Goal: Communication & Community: Answer question/provide support

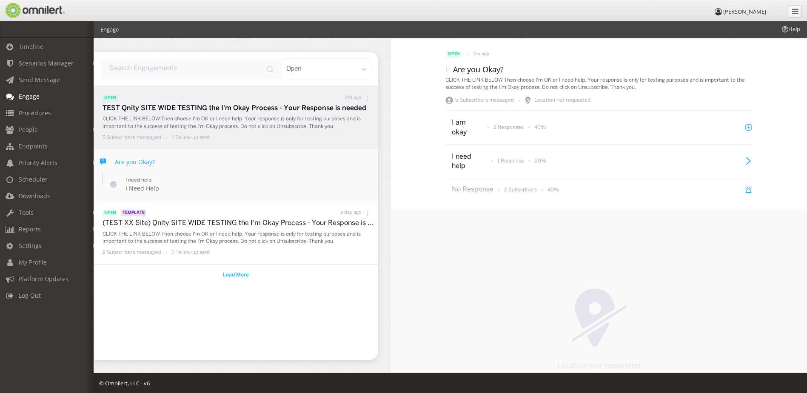
click at [141, 107] on p "TEST Qnity SITE WIDE TESTING the I'm Okay Process - Your Response is needed" at bounding box center [237, 109] width 271 height 10
click at [745, 162] on icon at bounding box center [748, 160] width 7 height 7
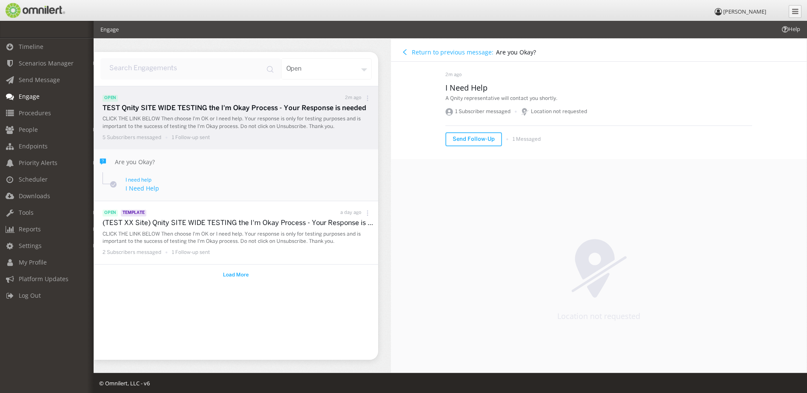
click at [415, 52] on h4 "Return to previous message:" at bounding box center [453, 52] width 82 height 8
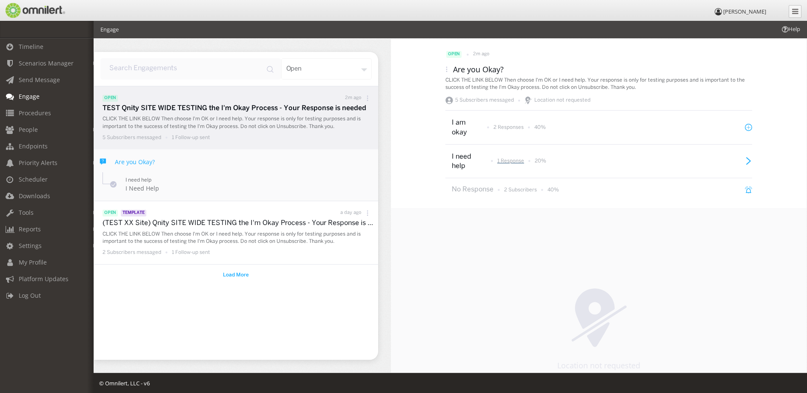
click at [503, 163] on p "1 Response" at bounding box center [510, 160] width 27 height 7
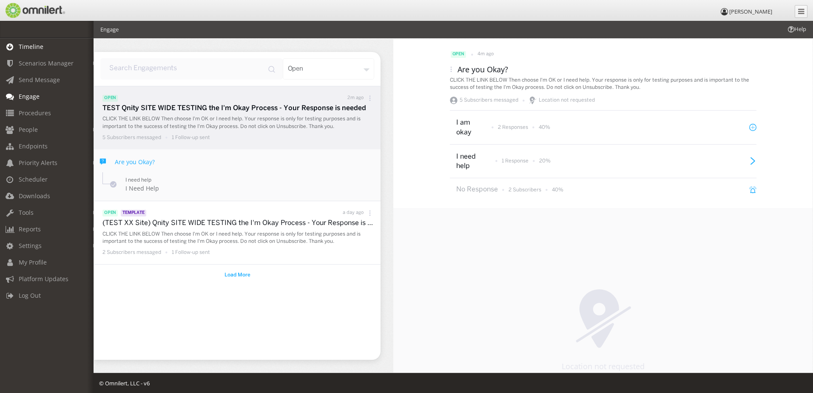
click at [33, 45] on span "Timeline" at bounding box center [31, 47] width 25 height 8
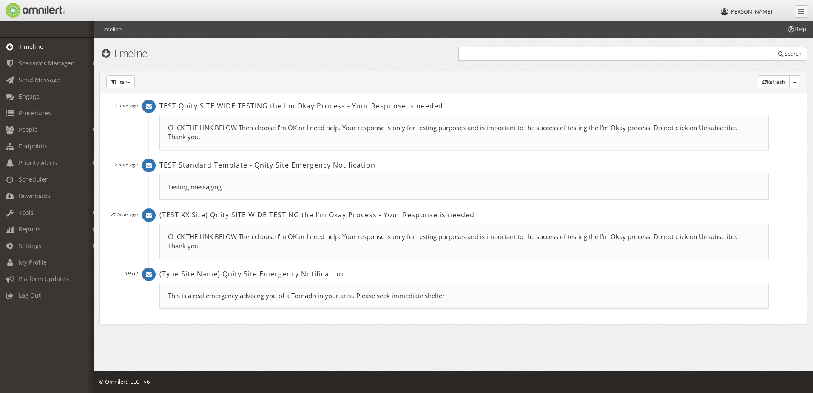
click at [254, 129] on p "CLICK THE LINK BELOW Then choose I'm OK or I need help. Your response is only f…" at bounding box center [464, 132] width 592 height 18
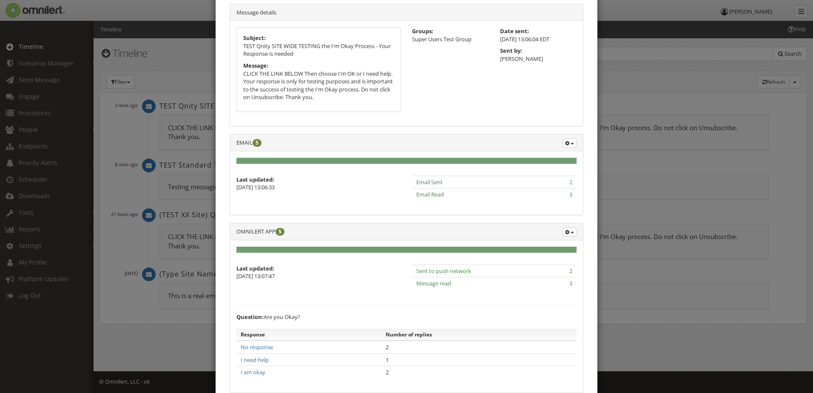
scroll to position [43, 0]
drag, startPoint x: 234, startPoint y: 143, endPoint x: 277, endPoint y: 147, distance: 42.7
click at [277, 147] on div "EMAIL 5 Search Export details" at bounding box center [406, 142] width 353 height 17
drag, startPoint x: 277, startPoint y: 147, endPoint x: 287, endPoint y: 175, distance: 29.6
click at [287, 174] on div "100% complete (success) 0% complete (warning) 0% complete (danger) Last updated…" at bounding box center [406, 182] width 353 height 63
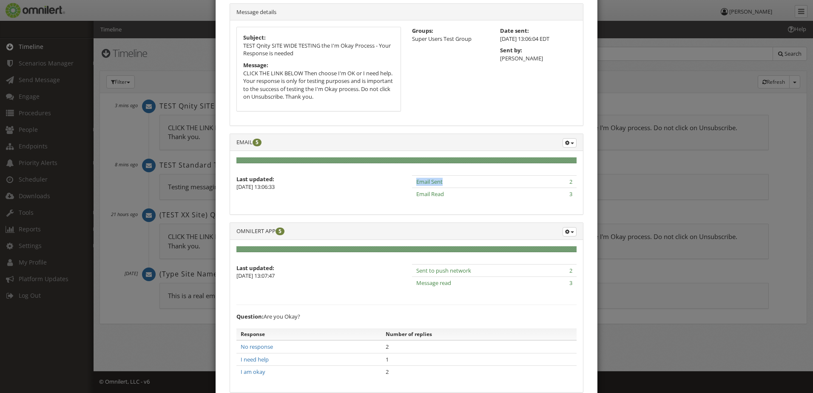
drag, startPoint x: 409, startPoint y: 182, endPoint x: 486, endPoint y: 184, distance: 77.4
click at [486, 184] on td "Email Sent" at bounding box center [474, 181] width 125 height 13
drag, startPoint x: 486, startPoint y: 184, endPoint x: 573, endPoint y: 184, distance: 86.7
click at [573, 184] on td "2" at bounding box center [557, 181] width 40 height 13
drag, startPoint x: 573, startPoint y: 184, endPoint x: 479, endPoint y: 192, distance: 94.3
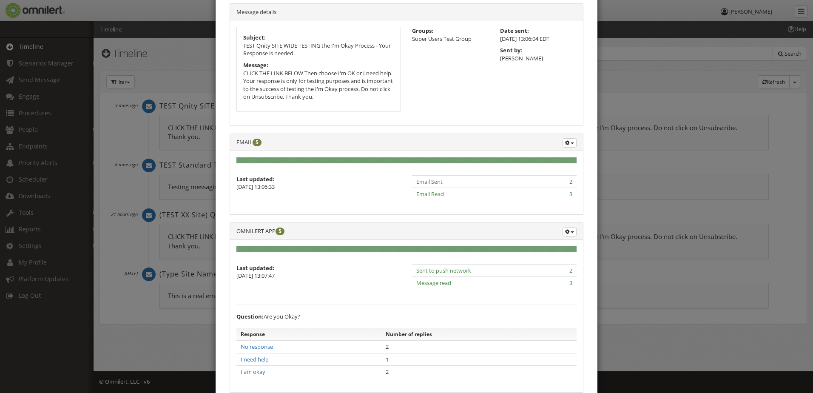
click at [498, 192] on td "Email Read" at bounding box center [474, 194] width 125 height 12
drag, startPoint x: 412, startPoint y: 192, endPoint x: 554, endPoint y: 200, distance: 141.4
click at [554, 200] on tr "Email Read 3" at bounding box center [494, 194] width 165 height 12
drag, startPoint x: 554, startPoint y: 200, endPoint x: 501, endPoint y: 195, distance: 52.9
click at [501, 195] on td "Email Read" at bounding box center [474, 194] width 125 height 12
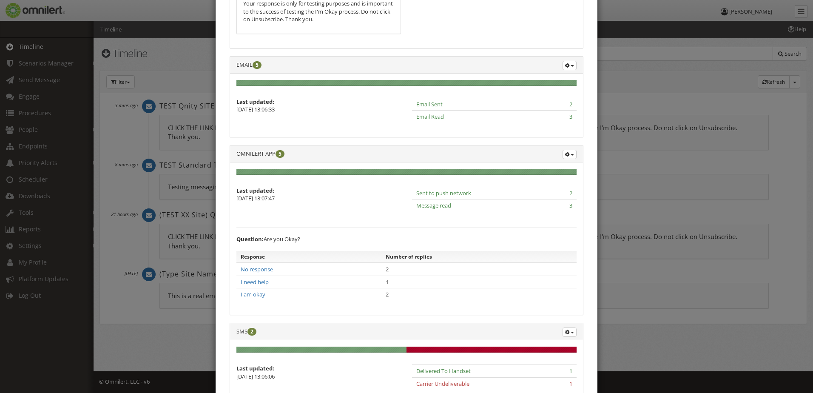
scroll to position [128, 0]
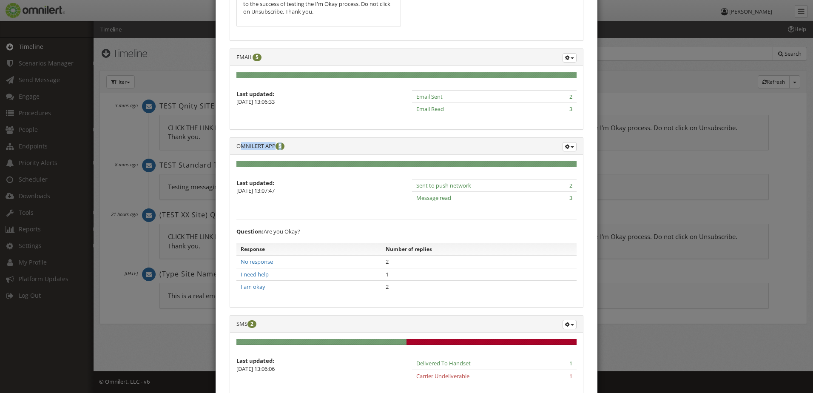
drag, startPoint x: 239, startPoint y: 145, endPoint x: 294, endPoint y: 152, distance: 54.8
click at [294, 152] on div "OMNILERT APP 5 Export Details" at bounding box center [406, 146] width 353 height 17
drag, startPoint x: 387, startPoint y: 183, endPoint x: 477, endPoint y: 215, distance: 96.2
click at [477, 215] on div "Last updated: [DATE] 13:07:47 Sent to push network 2 Message read 3 Question: A…" at bounding box center [406, 240] width 340 height 122
click at [302, 265] on td "No response" at bounding box center [308, 261] width 145 height 13
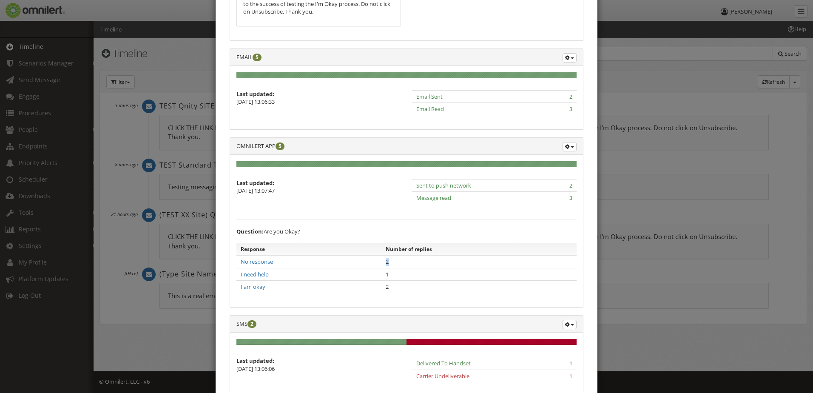
drag, startPoint x: 376, startPoint y: 262, endPoint x: 398, endPoint y: 262, distance: 21.7
click at [398, 262] on tr "No response 2" at bounding box center [406, 261] width 340 height 13
drag, startPoint x: 338, startPoint y: 276, endPoint x: 395, endPoint y: 274, distance: 57.4
click at [395, 274] on tr "I need help 1" at bounding box center [406, 274] width 340 height 13
drag, startPoint x: 401, startPoint y: 287, endPoint x: 367, endPoint y: 287, distance: 34.4
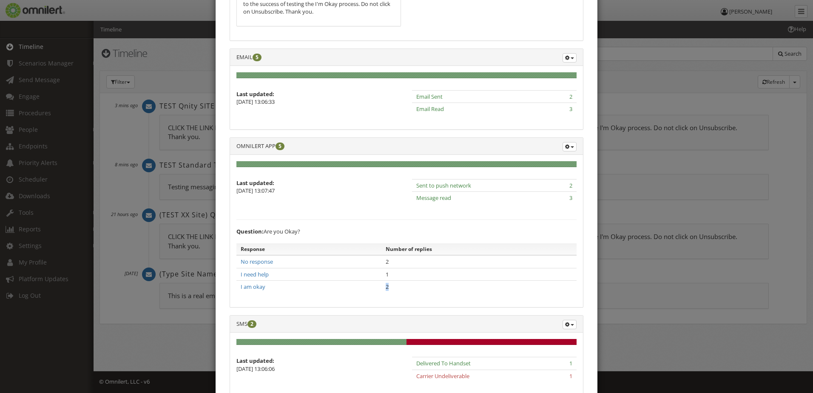
click at [367, 287] on tr "I am okay 2" at bounding box center [406, 287] width 340 height 12
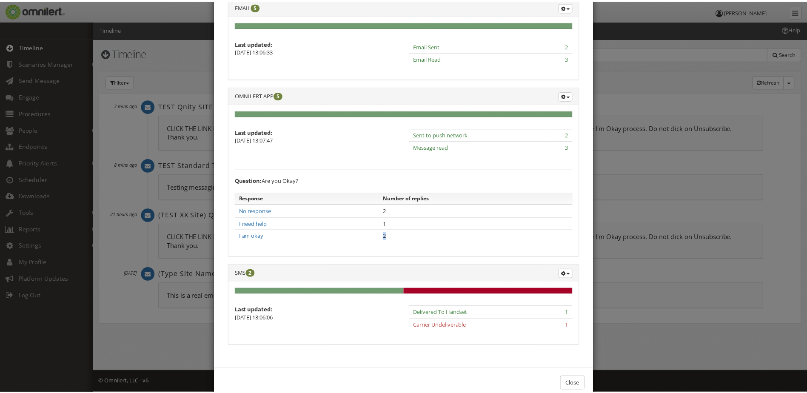
scroll to position [198, 0]
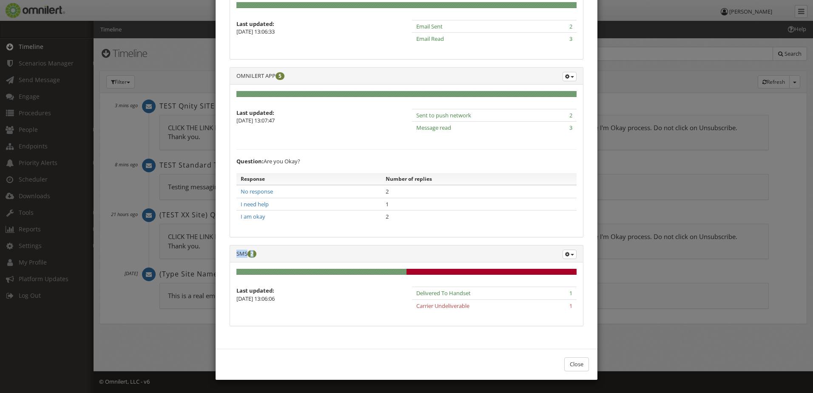
drag, startPoint x: 235, startPoint y: 255, endPoint x: 260, endPoint y: 254, distance: 25.5
click at [260, 254] on div "SMS 2 Search Export Details" at bounding box center [406, 253] width 353 height 17
drag, startPoint x: 407, startPoint y: 305, endPoint x: 493, endPoint y: 308, distance: 86.4
click at [493, 308] on div "Delivered To Handset 1 Carrier Undeliverable 1" at bounding box center [494, 303] width 176 height 33
click at [574, 307] on div "Delivered To Handset 1 Carrier Undeliverable 1" at bounding box center [494, 303] width 176 height 33
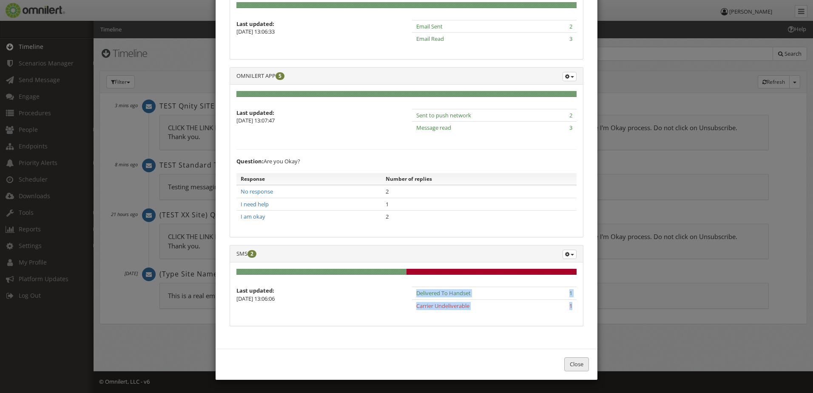
click at [569, 363] on button "Close" at bounding box center [576, 364] width 25 height 14
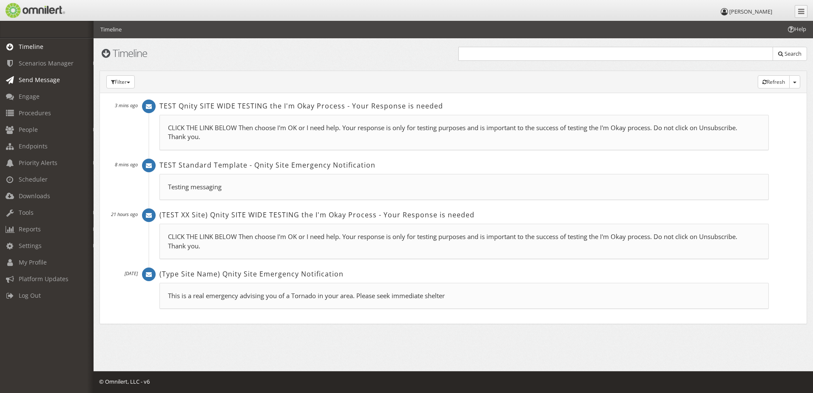
click at [45, 82] on span "Send Message" at bounding box center [39, 80] width 41 height 8
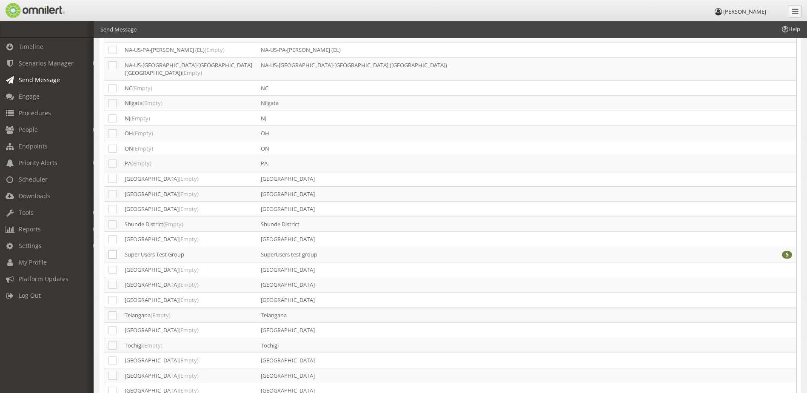
scroll to position [1573, 0]
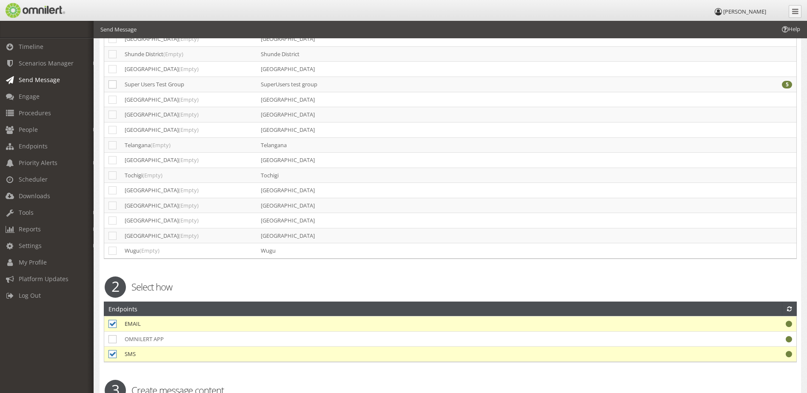
select select "98763"
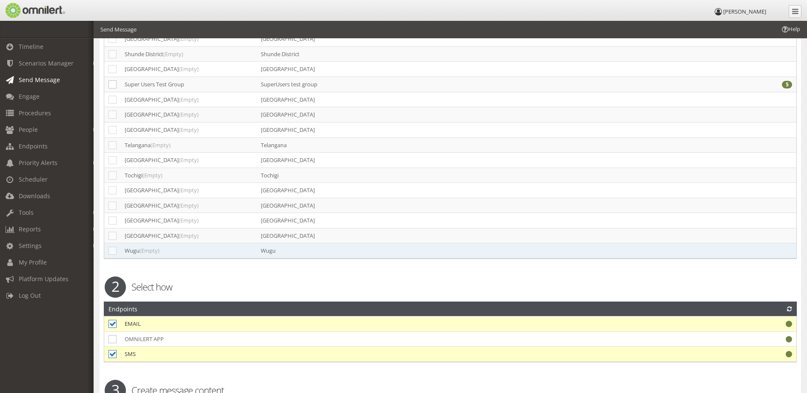
type input "(Type Site Name) Qnity Site Emergency Notification"
type textarea "This is a real emergency advising you of a Tornado in your area. Please seek im…"
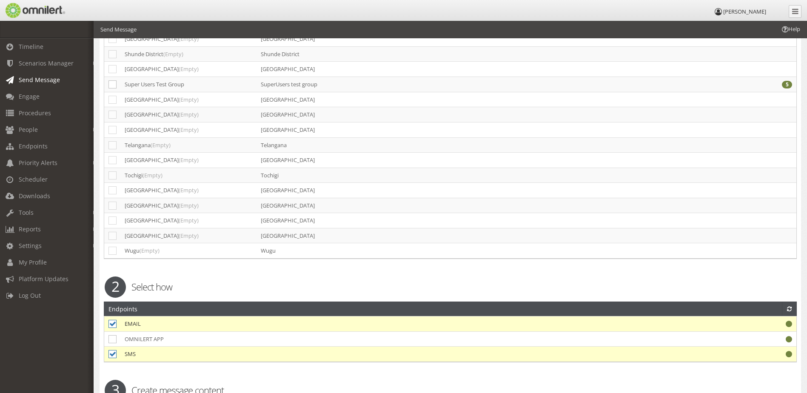
drag, startPoint x: 153, startPoint y: 288, endPoint x: 105, endPoint y: 289, distance: 48.1
drag, startPoint x: 163, startPoint y: 319, endPoint x: 353, endPoint y: 322, distance: 190.1
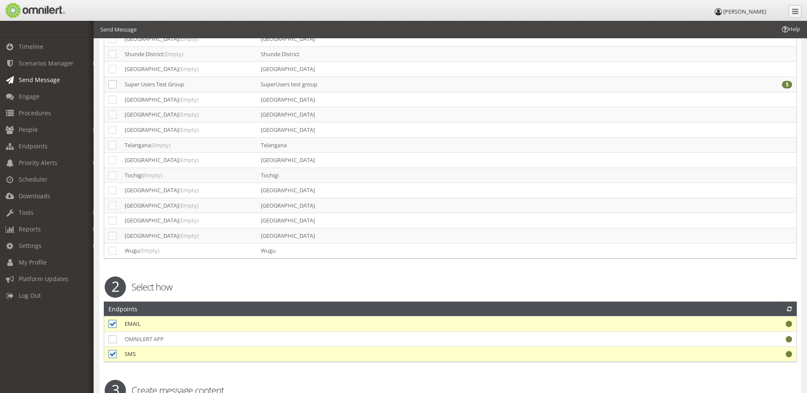
drag, startPoint x: 119, startPoint y: 318, endPoint x: 236, endPoint y: 317, distance: 116.5
drag, startPoint x: 276, startPoint y: 327, endPoint x: 351, endPoint y: 344, distance: 77.1
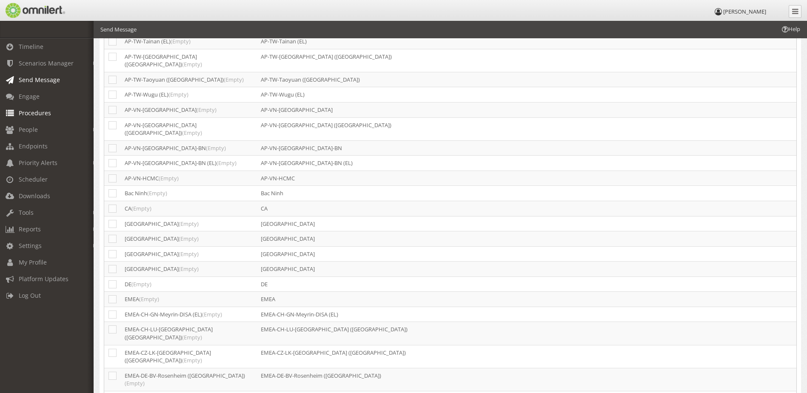
scroll to position [361, 0]
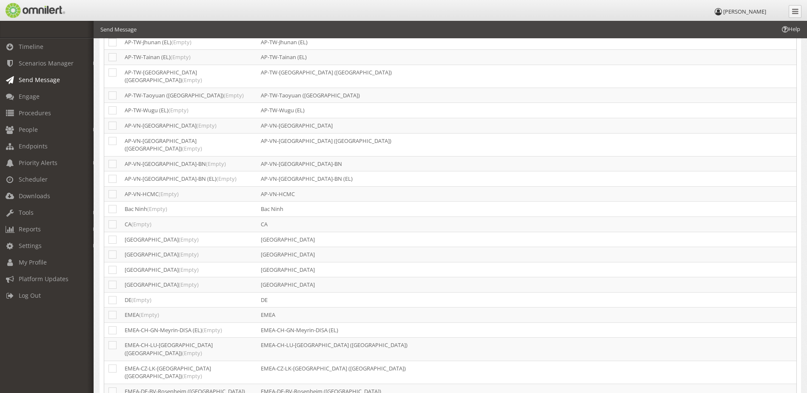
click at [784, 30] on icon at bounding box center [785, 29] width 6 height 6
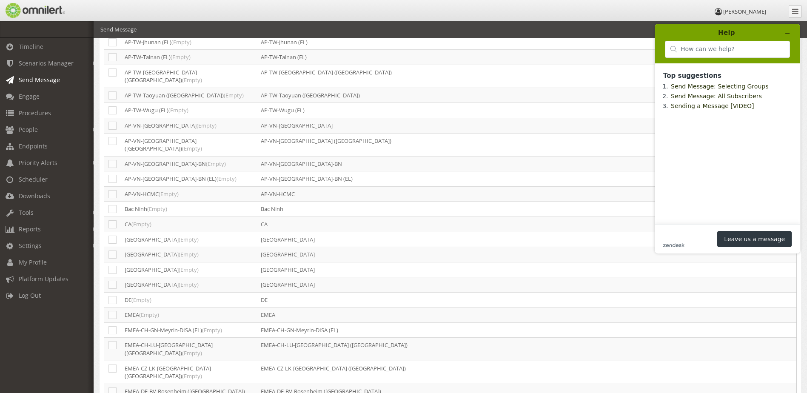
click at [588, 22] on div "Help Send Message" at bounding box center [450, 29] width 713 height 17
click at [37, 129] on span "People" at bounding box center [28, 129] width 19 height 8
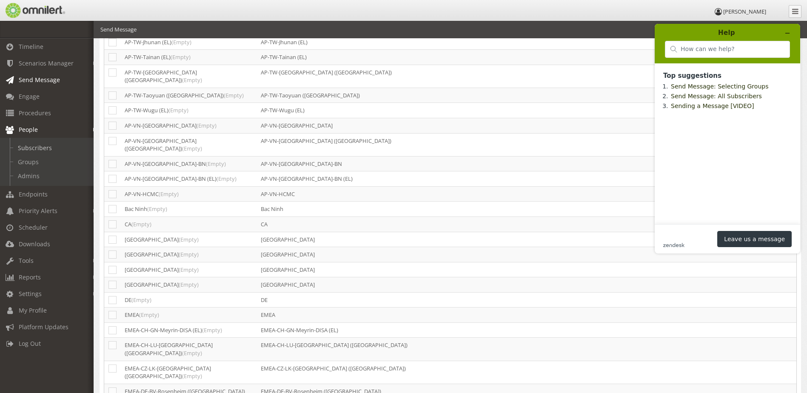
click at [30, 148] on link "Subscribers" at bounding box center [50, 148] width 101 height 14
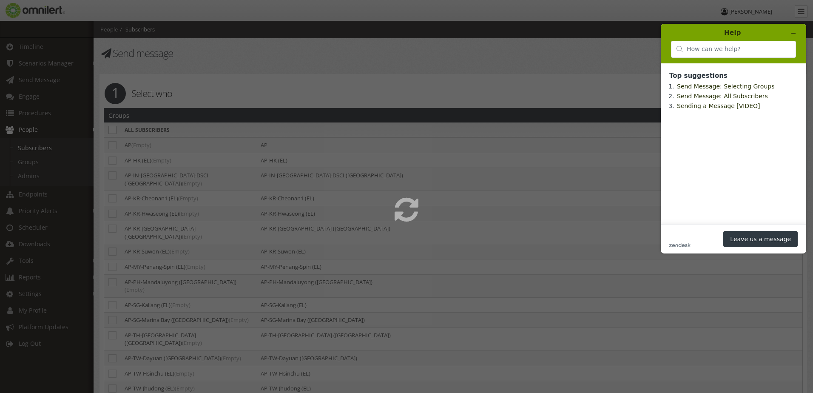
select select
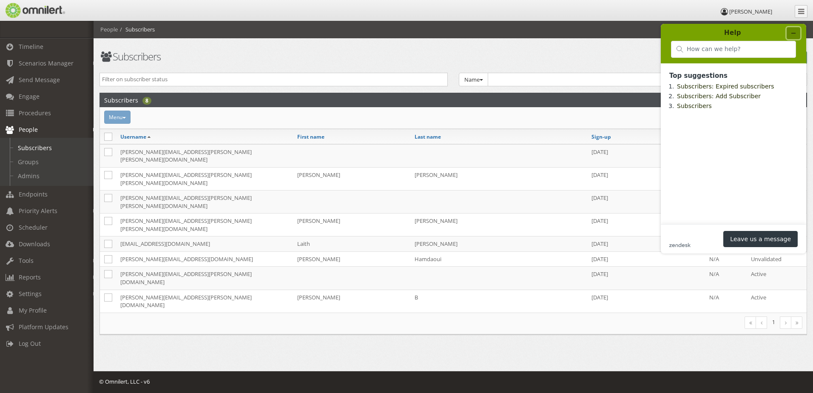
click at [798, 31] on button "Minimize widget" at bounding box center [794, 33] width 14 height 12
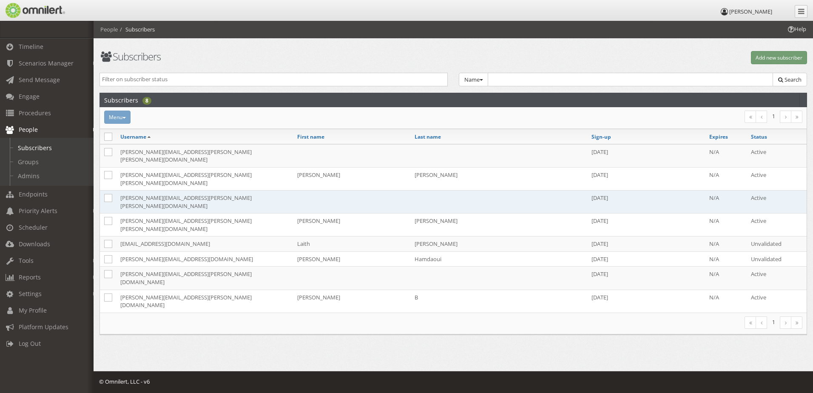
click at [219, 190] on td "[PERSON_NAME][EMAIL_ADDRESS][PERSON_NAME][PERSON_NAME][DOMAIN_NAME]" at bounding box center [204, 201] width 177 height 23
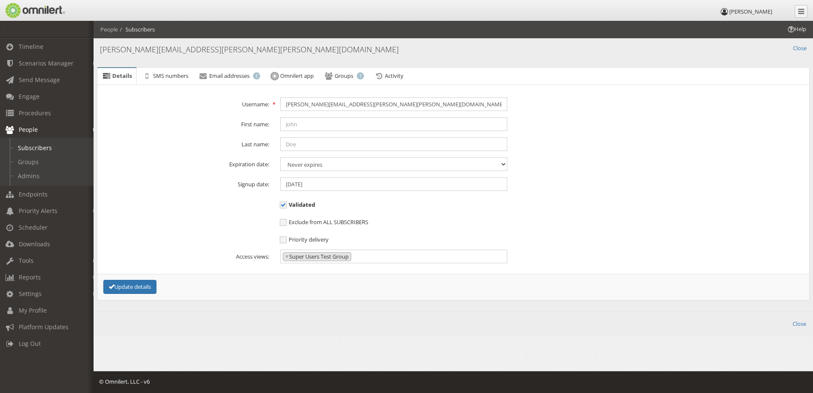
scroll to position [953, 0]
click at [181, 73] on span "SMS numbers" at bounding box center [170, 76] width 35 height 8
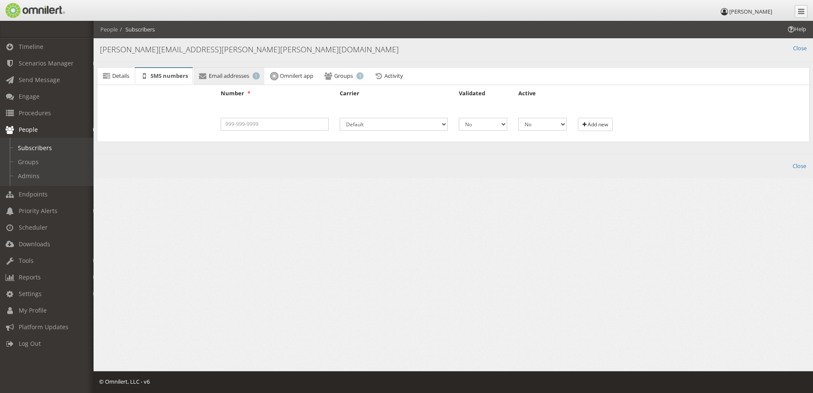
click at [230, 72] on span "Email addresses" at bounding box center [229, 76] width 40 height 8
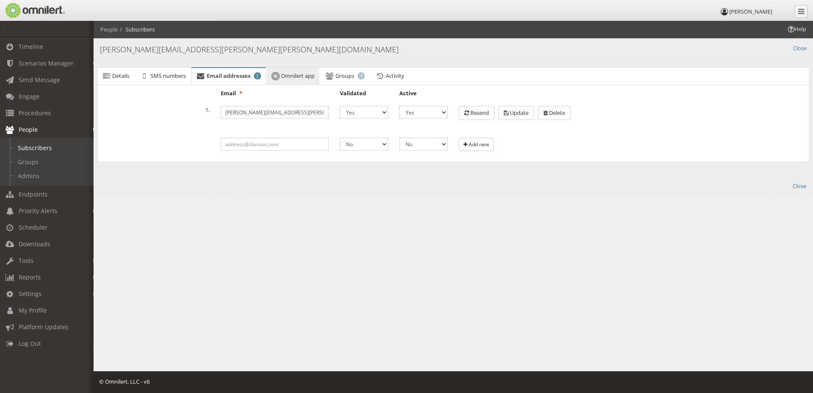
click at [296, 71] on link "Omnilert app" at bounding box center [293, 77] width 53 height 18
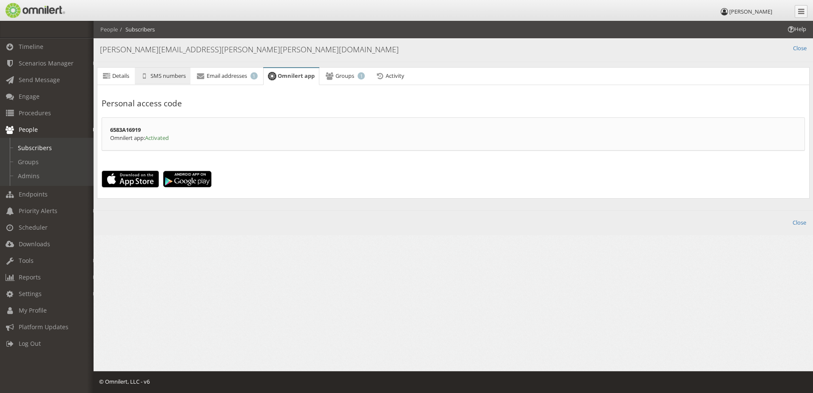
click at [159, 81] on link "SMS numbers" at bounding box center [162, 76] width 55 height 17
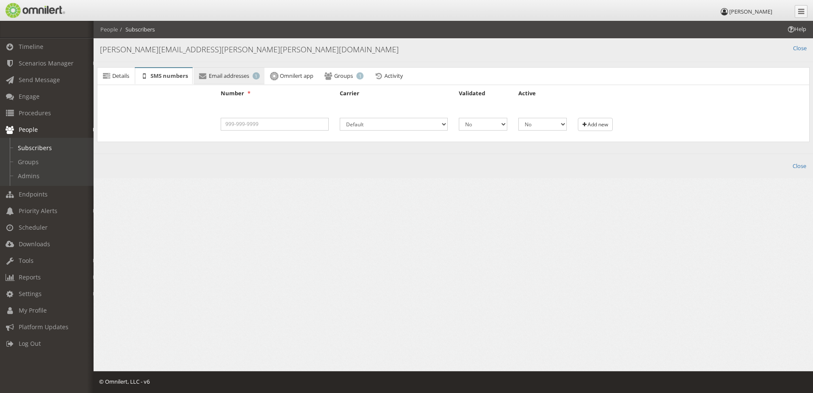
click at [232, 80] on link "Email addresses 1" at bounding box center [228, 76] width 71 height 17
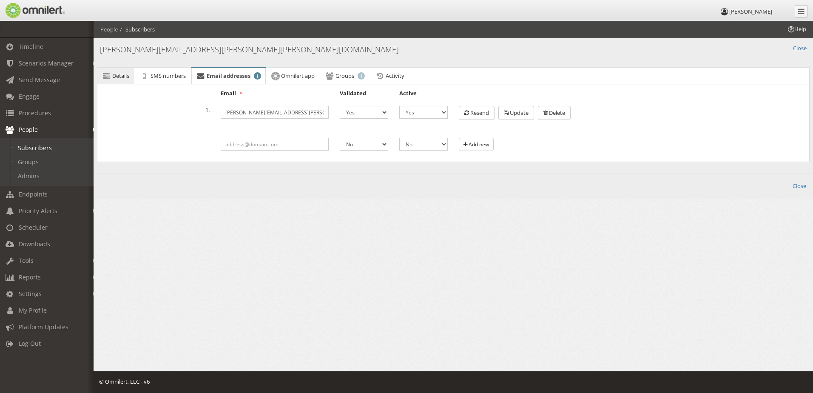
click at [131, 77] on link "Details" at bounding box center [115, 76] width 37 height 17
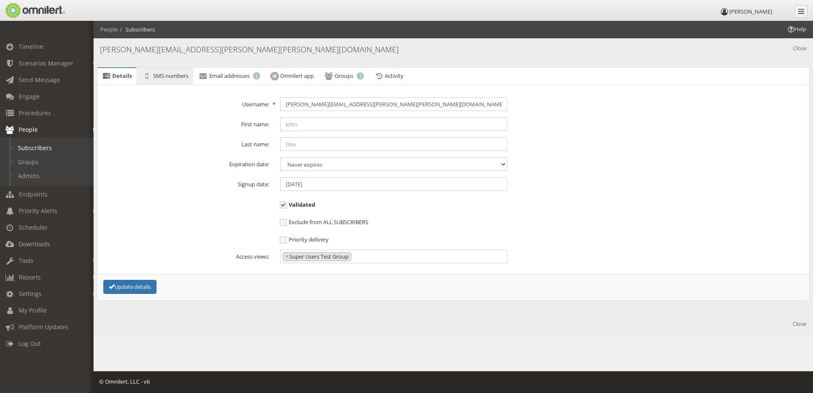
click at [171, 75] on span "SMS numbers" at bounding box center [170, 76] width 35 height 8
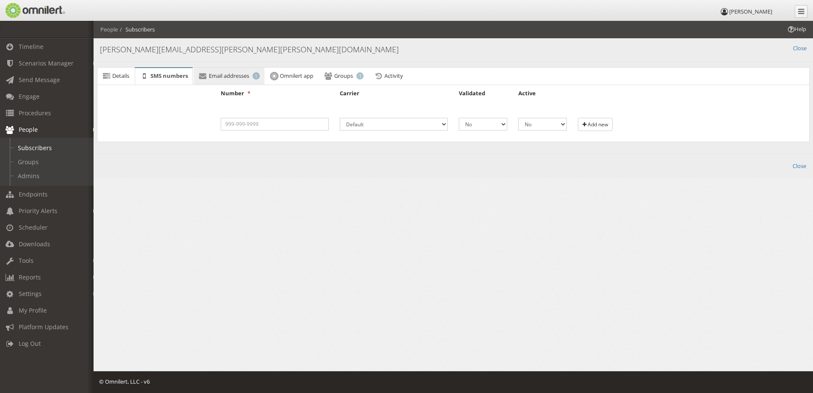
drag, startPoint x: 211, startPoint y: 78, endPoint x: 242, endPoint y: 80, distance: 30.2
click at [212, 78] on span "Email addresses" at bounding box center [229, 76] width 40 height 8
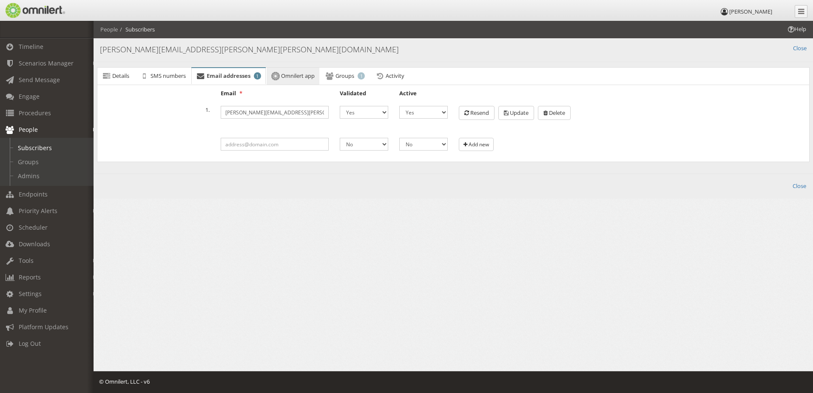
click at [287, 77] on span "Omnilert app" at bounding box center [298, 76] width 34 height 8
